Goal: Register for event/course

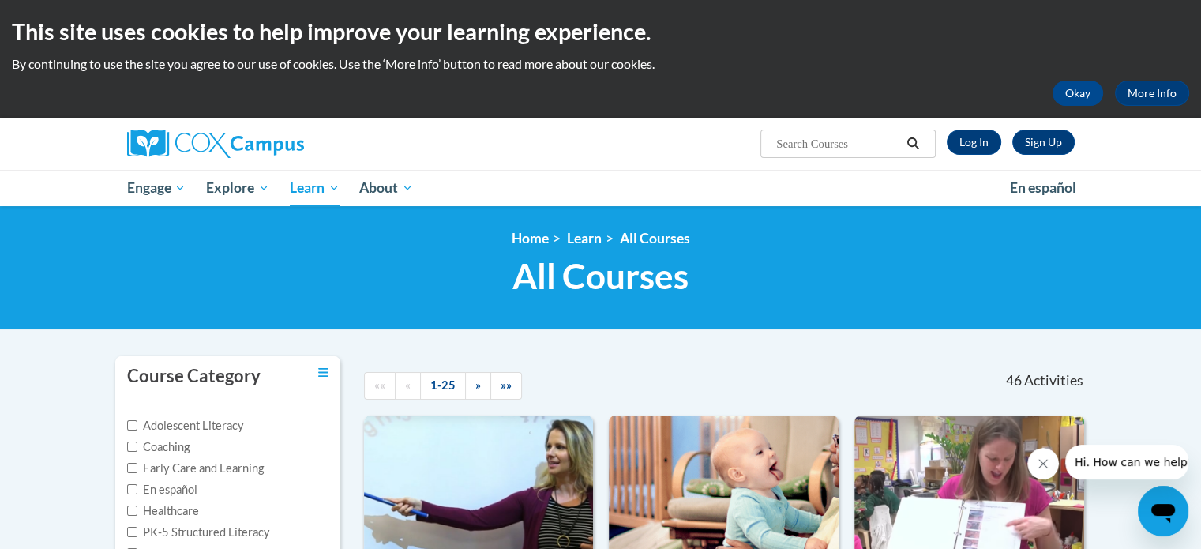
click at [829, 144] on input "Search..." at bounding box center [837, 143] width 126 height 19
click at [815, 150] on input "Search..." at bounding box center [837, 143] width 126 height 19
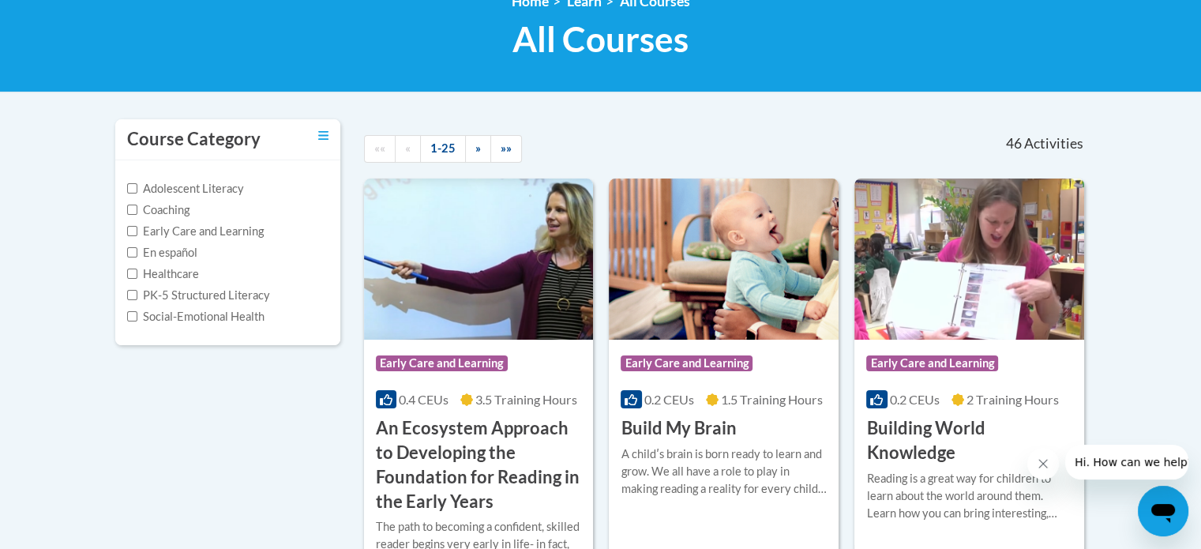
scroll to position [79, 0]
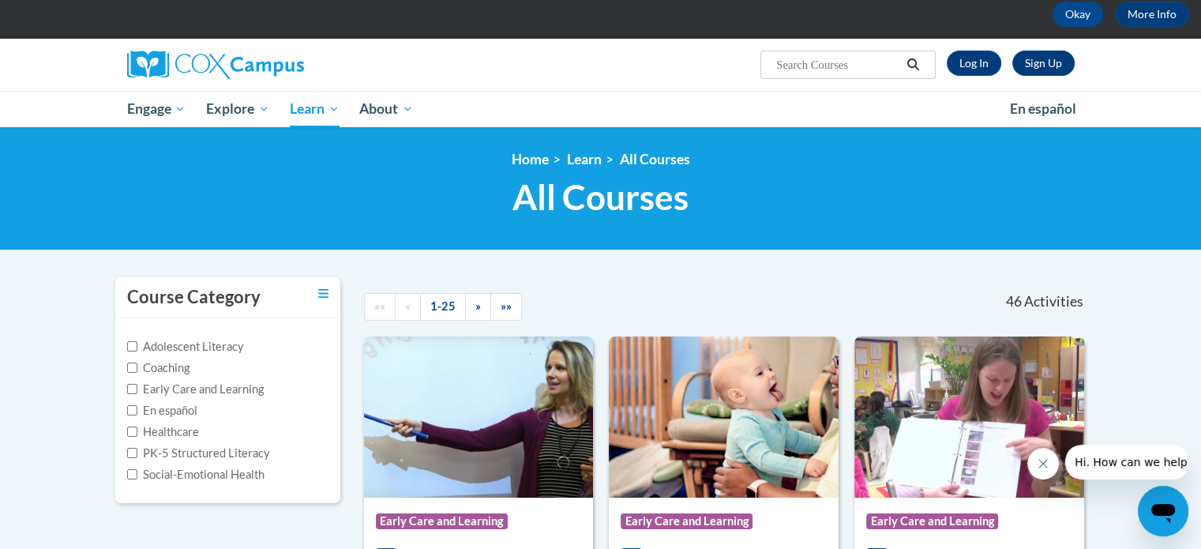
click at [915, 62] on icon "Search" at bounding box center [913, 64] width 14 height 12
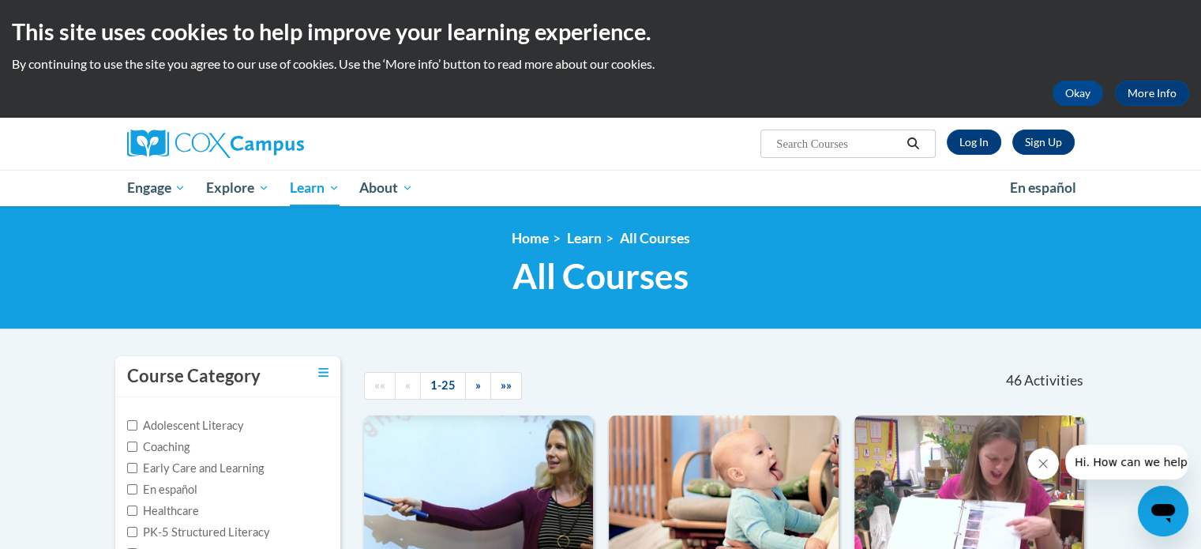
click at [838, 138] on input "Search..." at bounding box center [837, 143] width 126 height 19
type input "Dsylexia"
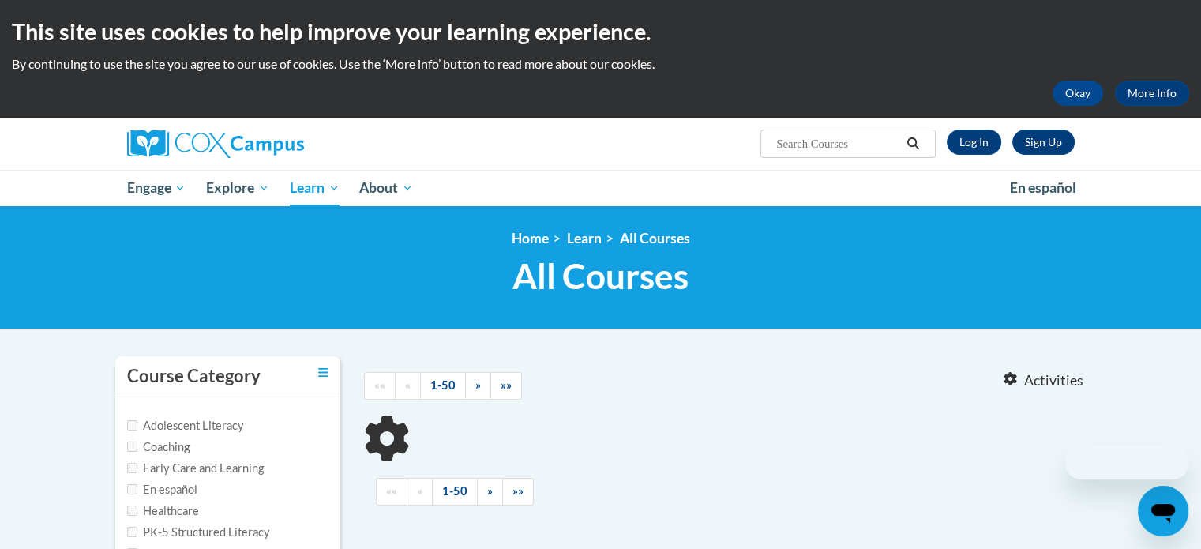
type input "Dsylexia"
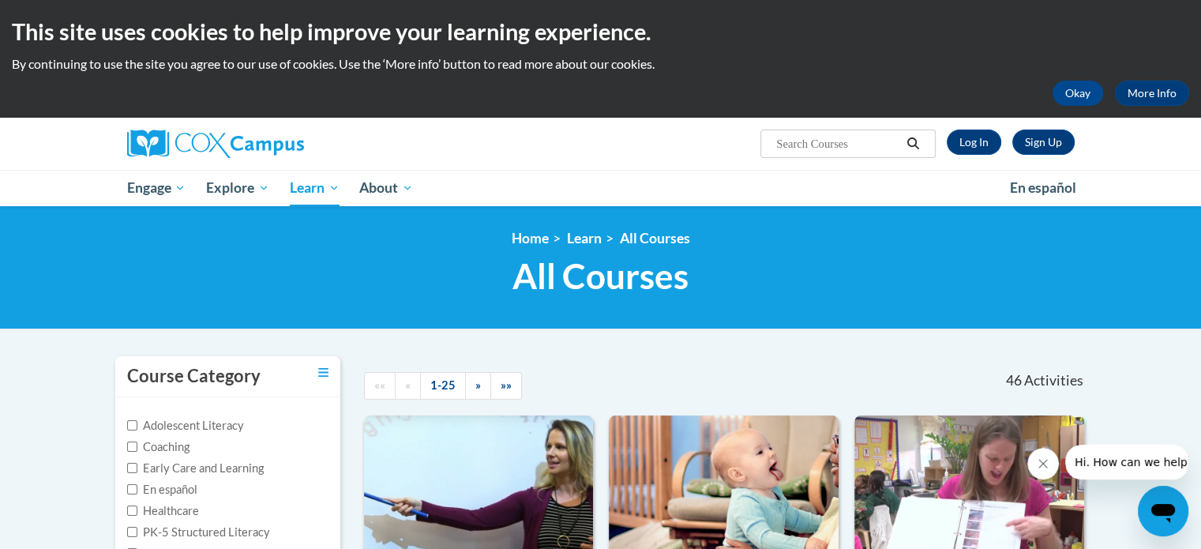
click at [819, 139] on input "Search..." at bounding box center [837, 143] width 126 height 19
click at [816, 141] on input "Search..." at bounding box center [837, 143] width 126 height 19
type input "[MEDICAL_DATA]"
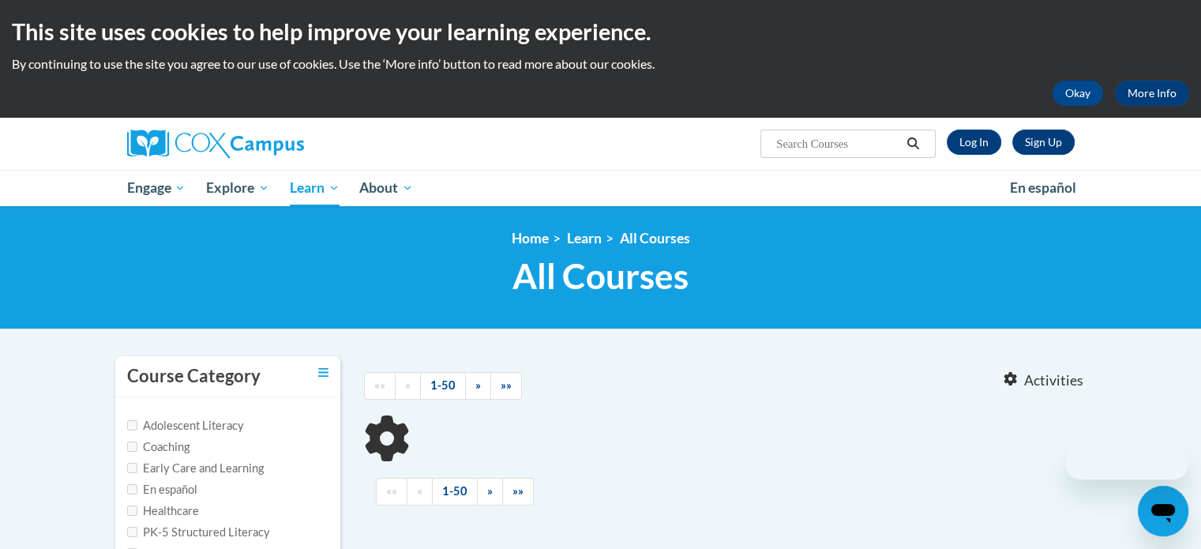
type input "[MEDICAL_DATA]"
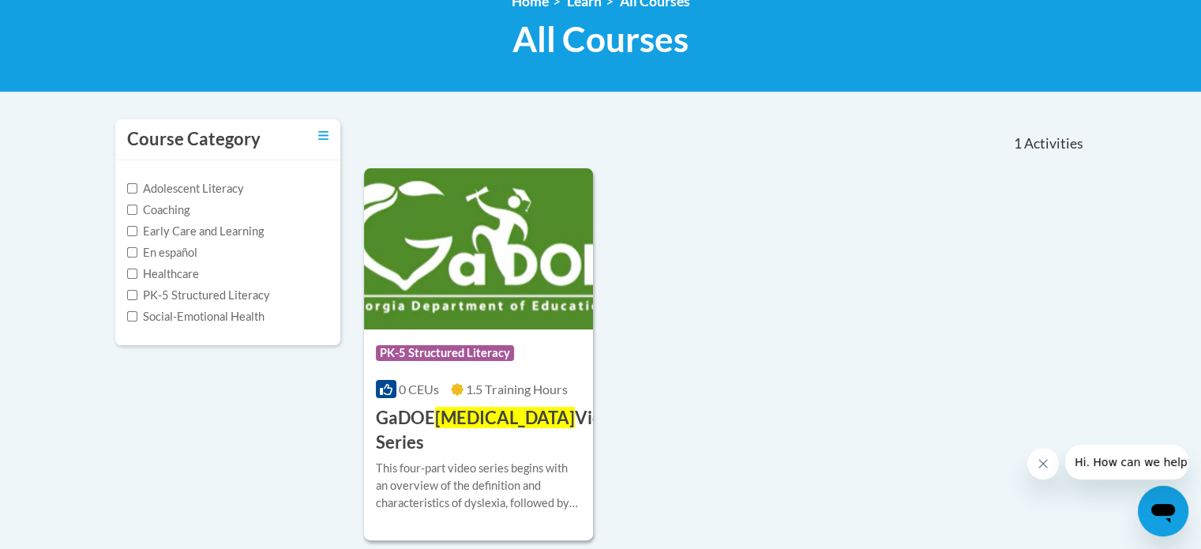
scroll to position [316, 0]
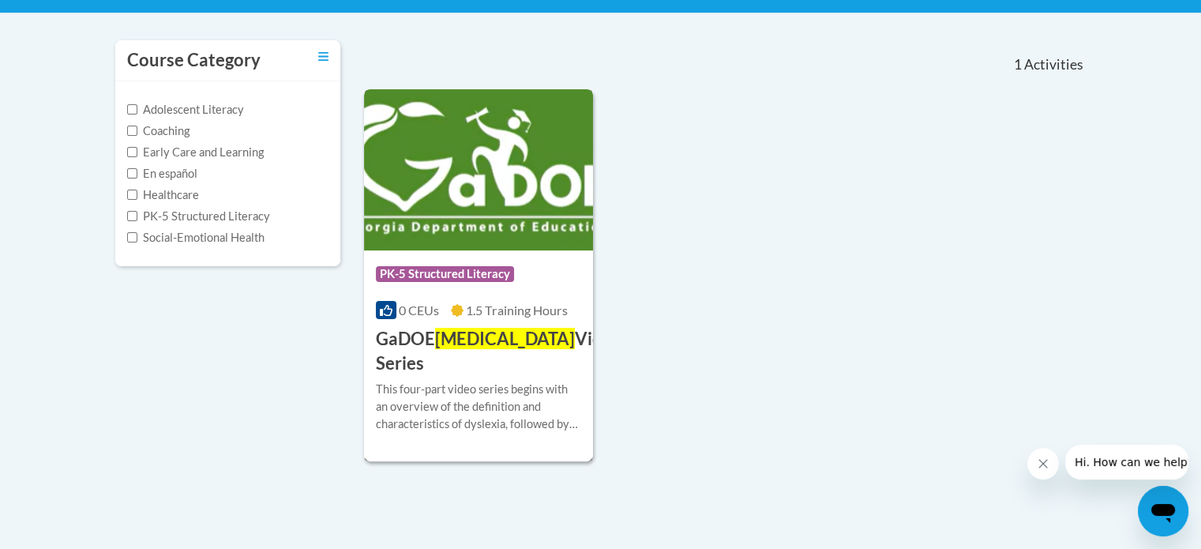
click at [457, 211] on img at bounding box center [479, 169] width 230 height 161
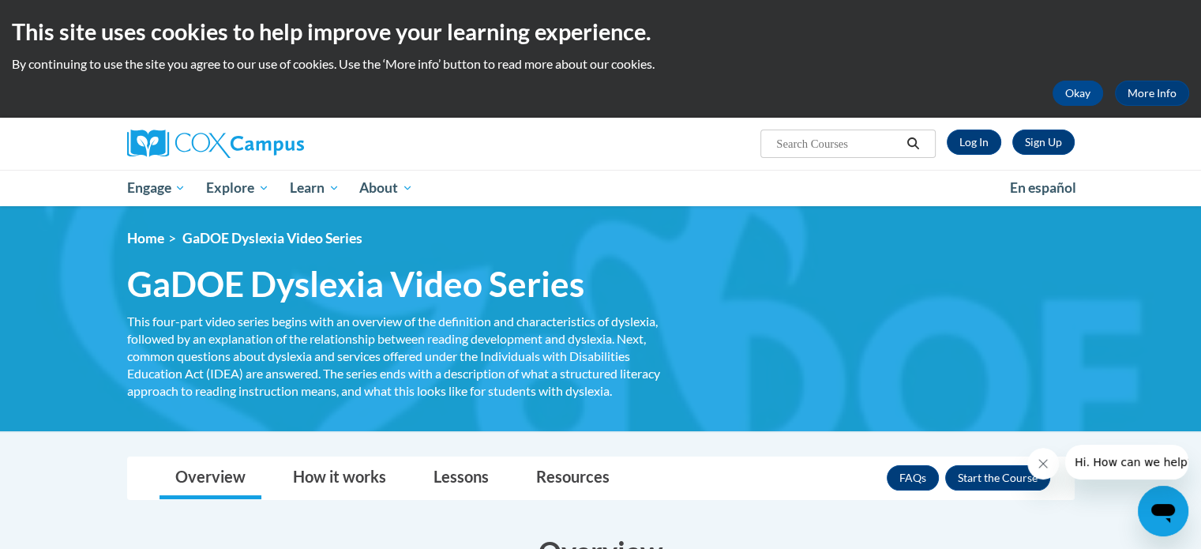
scroll to position [237, 0]
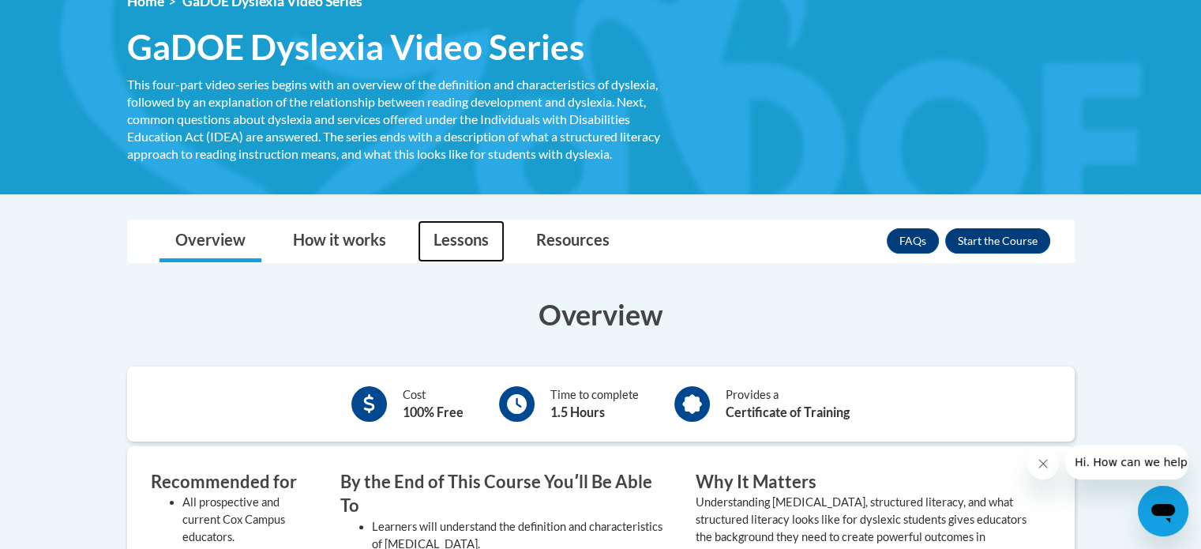
click at [472, 241] on link "Lessons" at bounding box center [461, 241] width 87 height 42
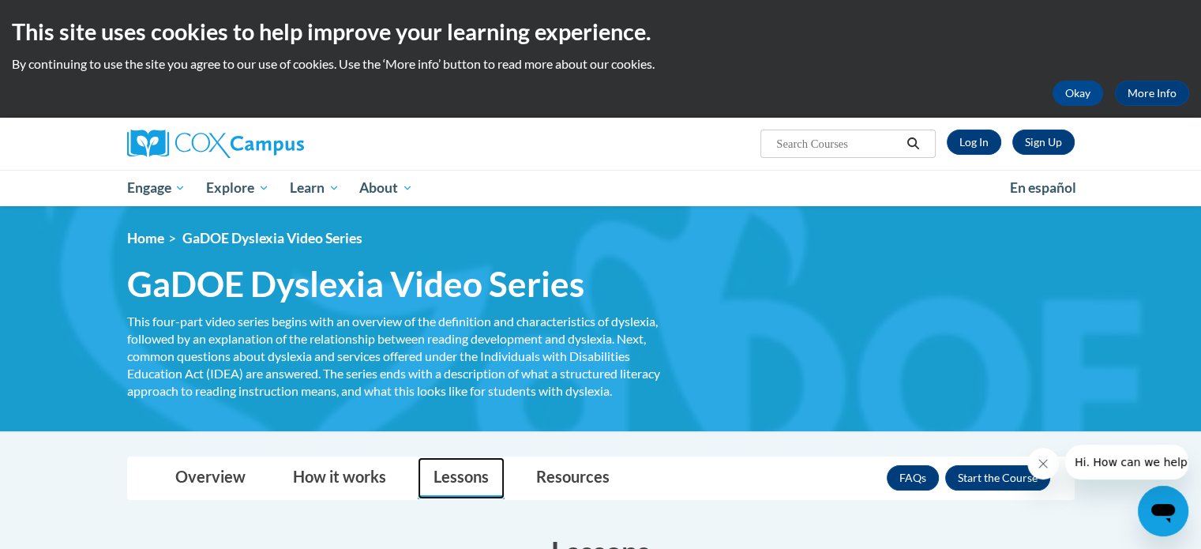
scroll to position [79, 0]
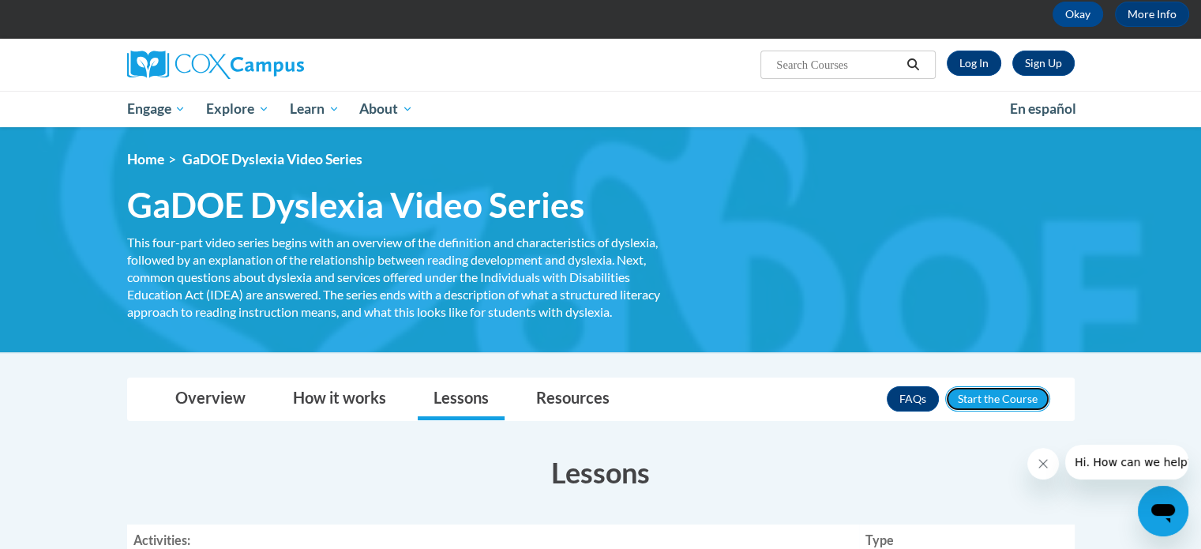
click at [1007, 403] on button "Enroll" at bounding box center [997, 398] width 105 height 25
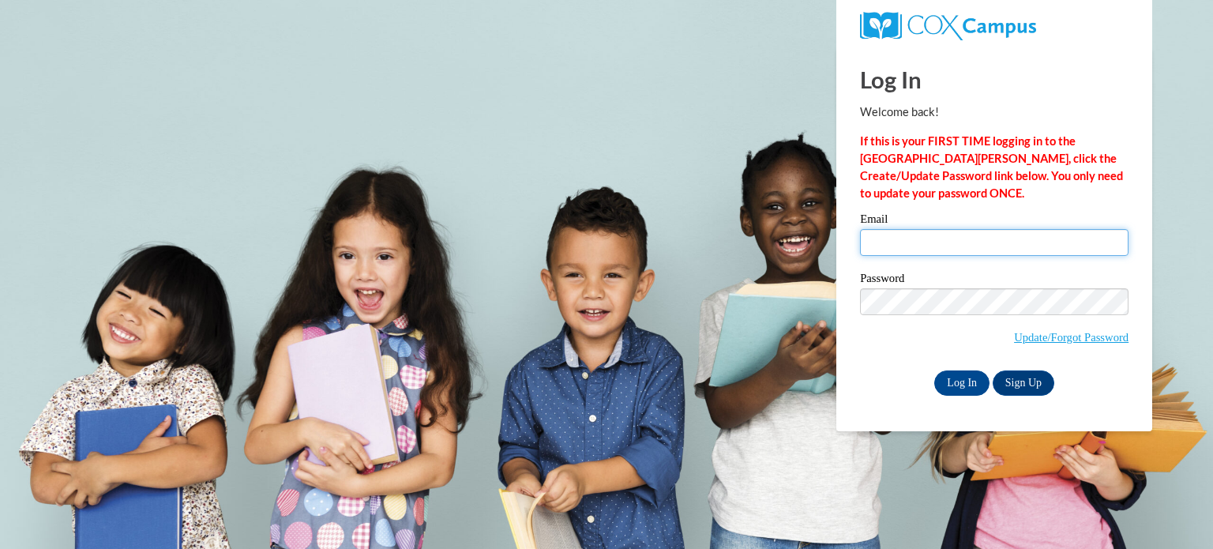
click at [906, 236] on input "Email" at bounding box center [994, 242] width 268 height 27
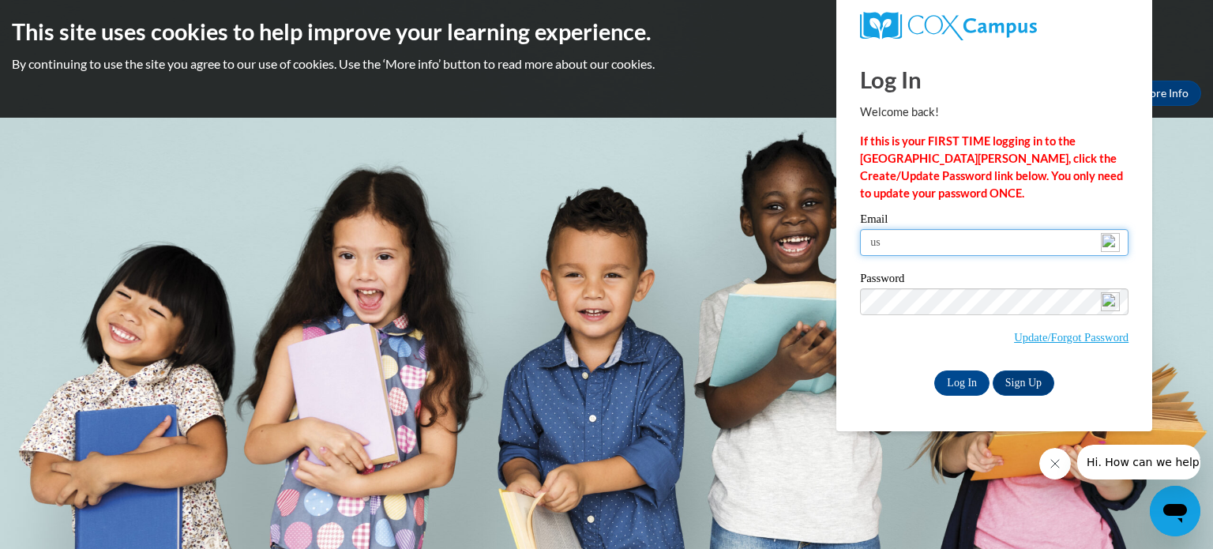
type input "u"
type input "pausry@augusta.edu"
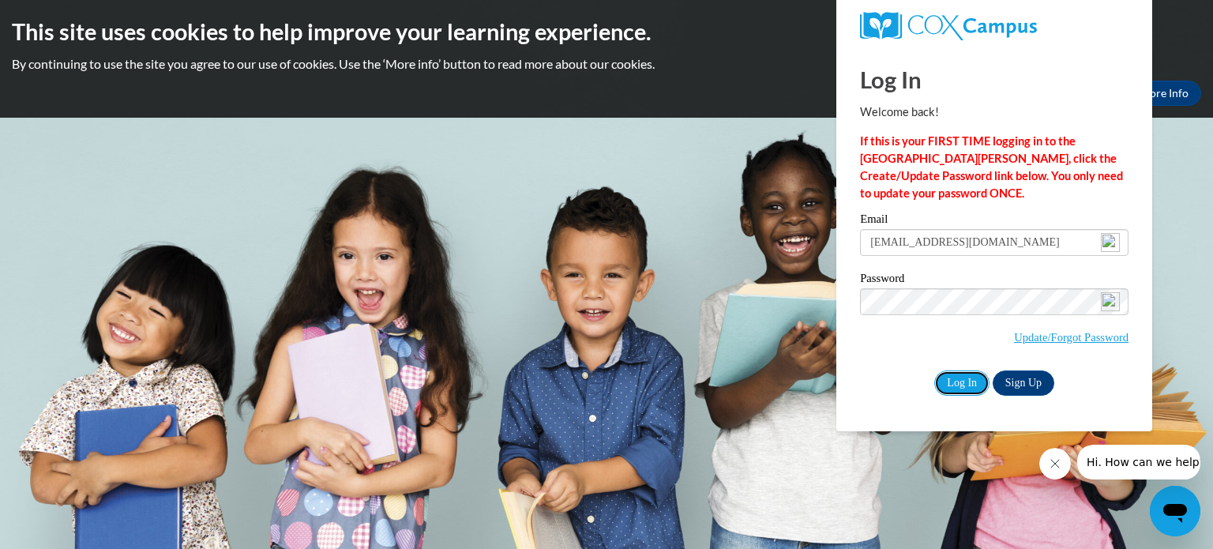
click at [973, 381] on input "Log In" at bounding box center [961, 382] width 55 height 25
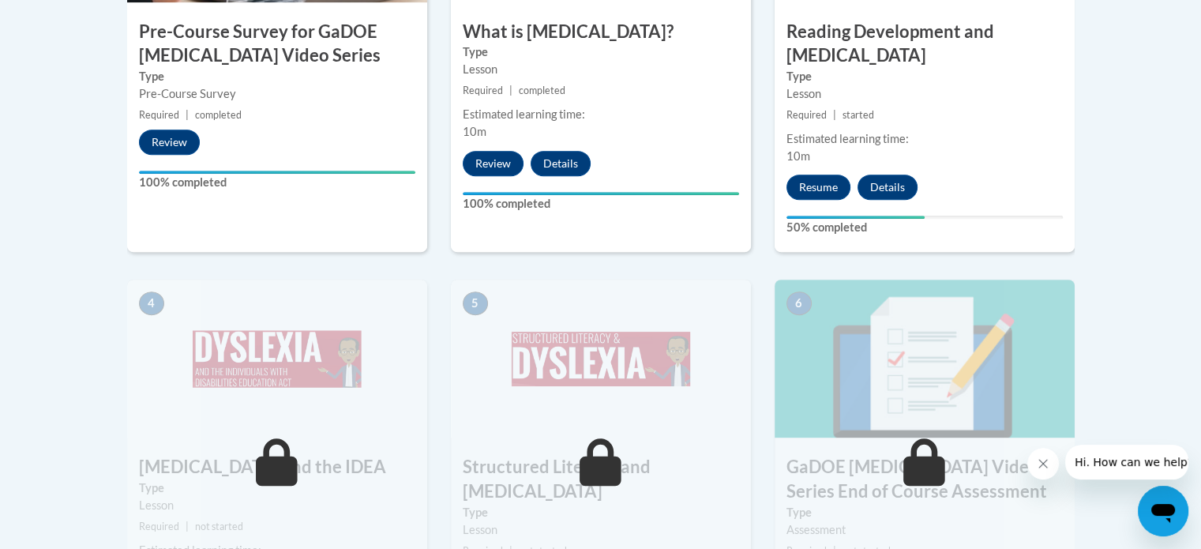
scroll to position [632, 0]
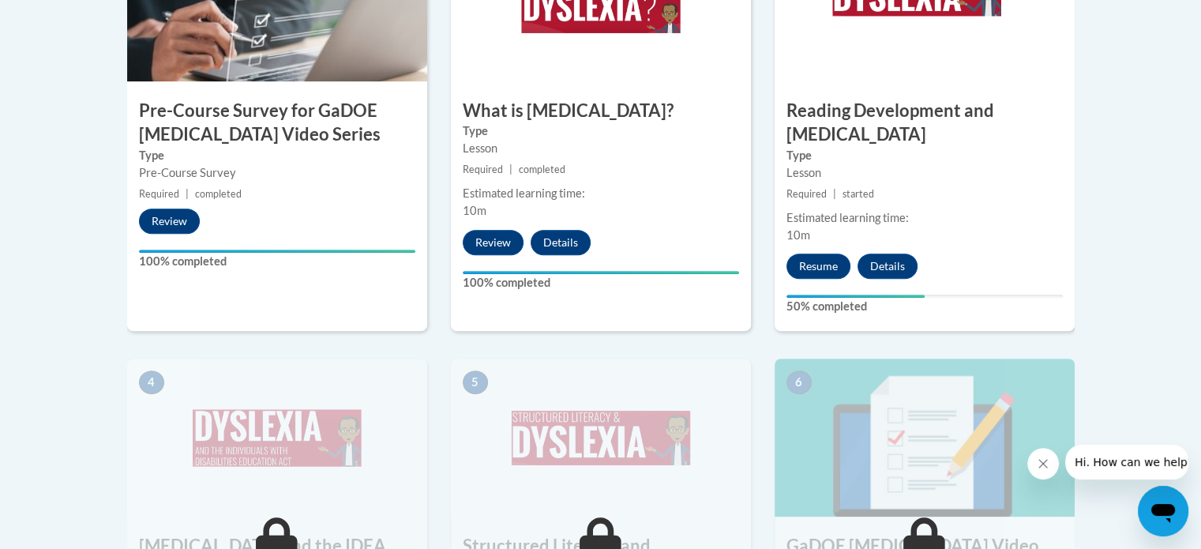
click at [1086, 189] on div "Lessons Active Lessons Lessons Preview Activity 1" at bounding box center [600, 290] width 971 height 908
click at [894, 253] on button "Details" at bounding box center [887, 265] width 60 height 25
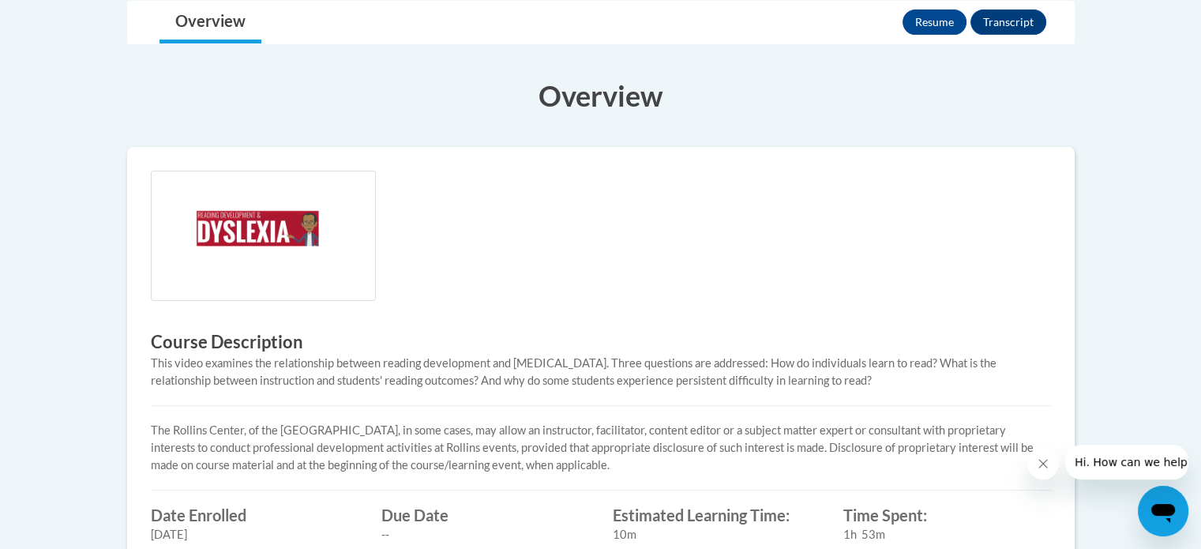
scroll to position [79, 0]
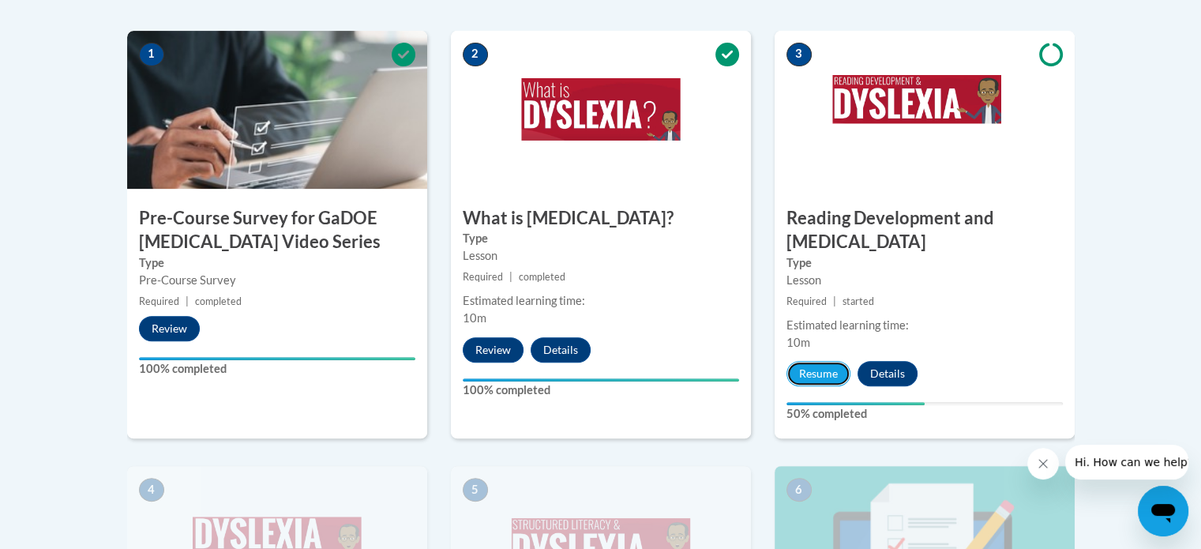
click at [824, 361] on button "Resume" at bounding box center [818, 373] width 64 height 25
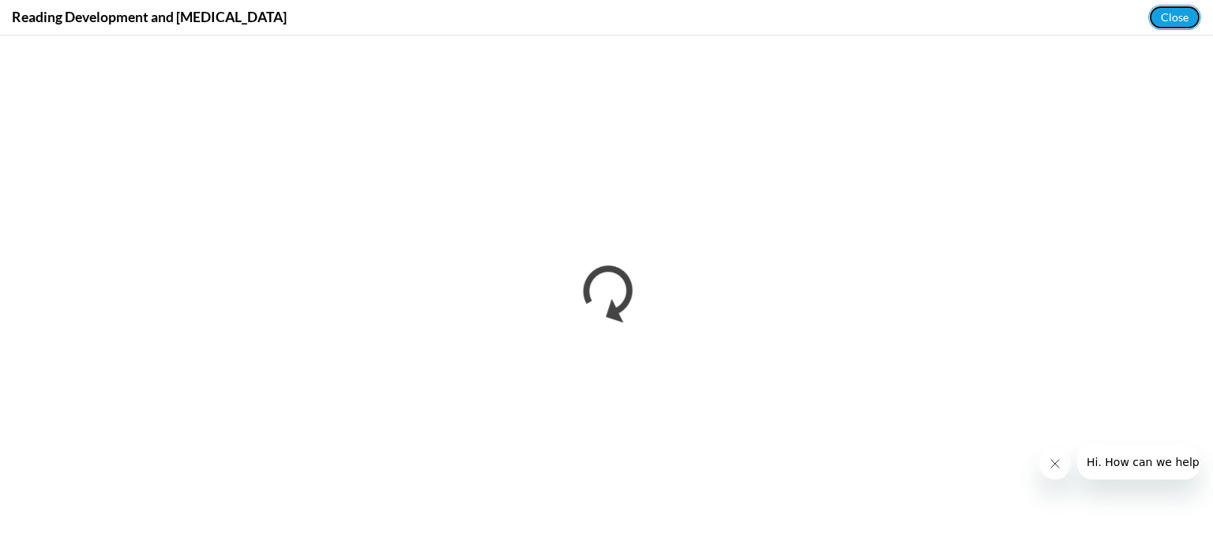
click at [1172, 21] on button "Close" at bounding box center [1174, 17] width 53 height 25
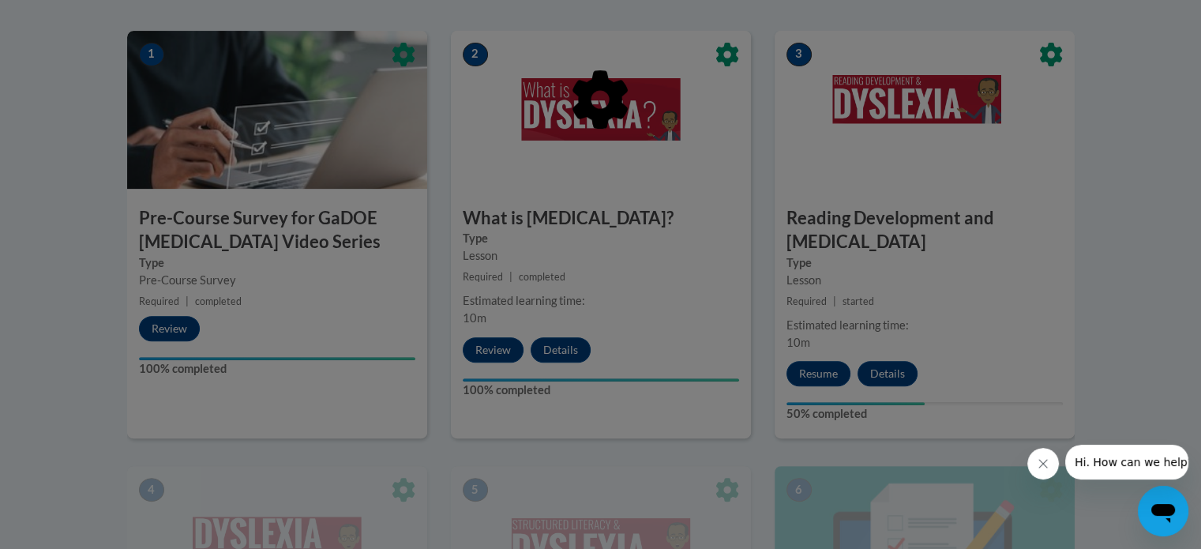
click at [1097, 242] on div at bounding box center [600, 274] width 1201 height 549
click at [1116, 317] on div at bounding box center [600, 274] width 1201 height 549
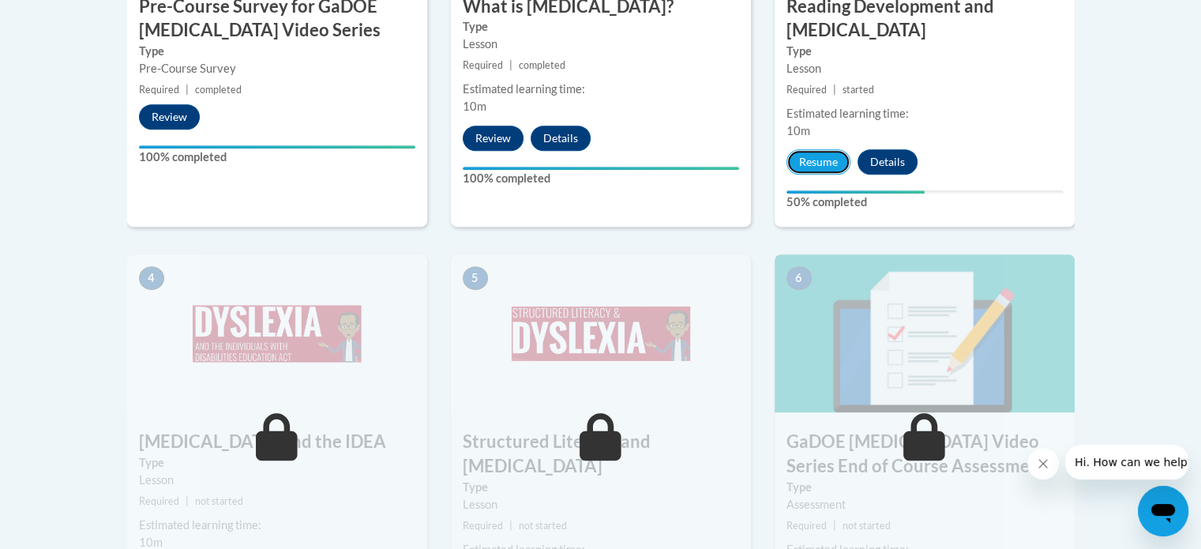
click at [823, 149] on button "Resume" at bounding box center [818, 161] width 64 height 25
